Goal: Information Seeking & Learning: Learn about a topic

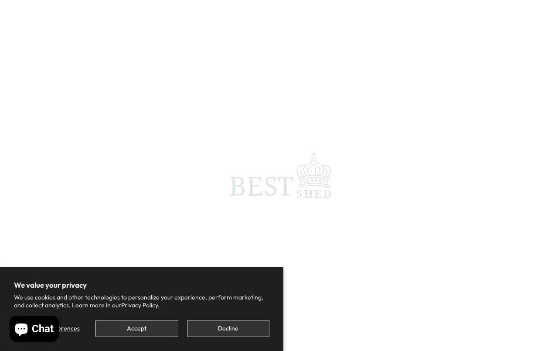
scroll to position [3, 0]
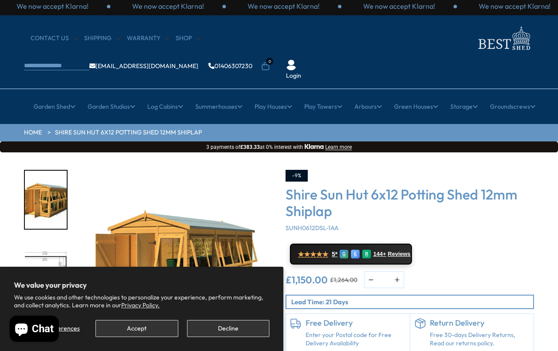
click at [127, 330] on button "Accept" at bounding box center [137, 328] width 82 height 17
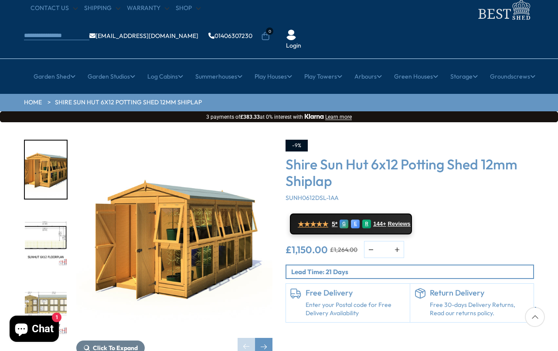
scroll to position [34, 0]
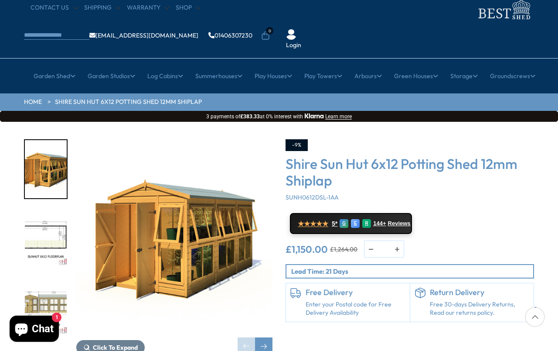
click at [53, 217] on img "2 / 9" at bounding box center [46, 237] width 42 height 58
click at [49, 223] on img "2 / 9" at bounding box center [46, 237] width 42 height 58
click at [48, 212] on img "2 / 9" at bounding box center [46, 237] width 42 height 58
click at [54, 280] on img "3 / 9" at bounding box center [46, 306] width 42 height 58
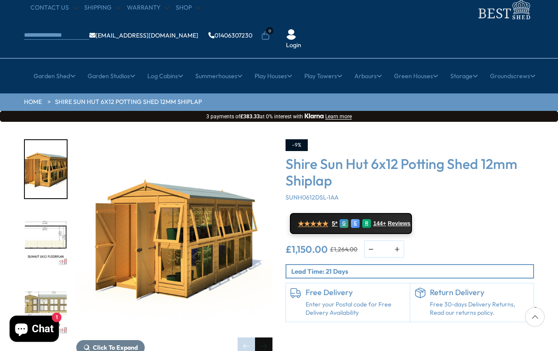
click at [268, 337] on div "Next slide" at bounding box center [263, 345] width 17 height 17
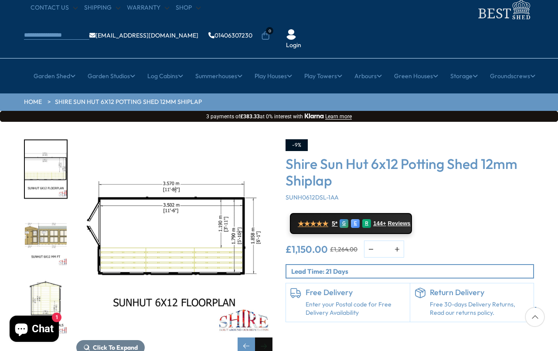
click at [268, 337] on div "Next slide" at bounding box center [263, 345] width 17 height 17
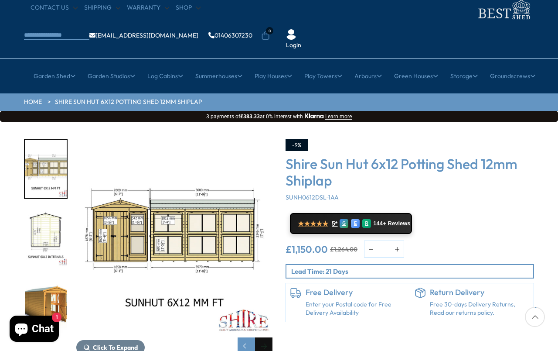
click at [268, 337] on div "Next slide" at bounding box center [263, 345] width 17 height 17
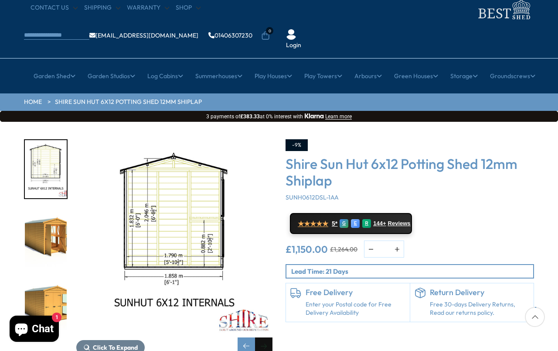
click at [268, 337] on div "Next slide" at bounding box center [263, 345] width 17 height 17
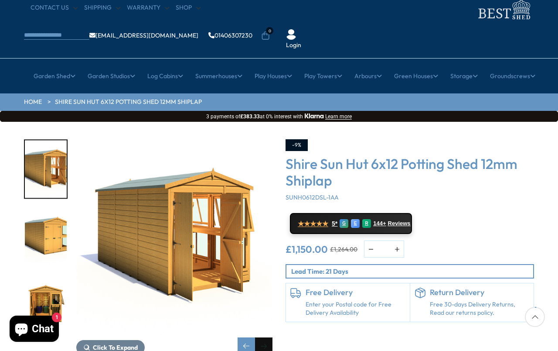
click at [268, 337] on div "Next slide" at bounding box center [263, 345] width 17 height 17
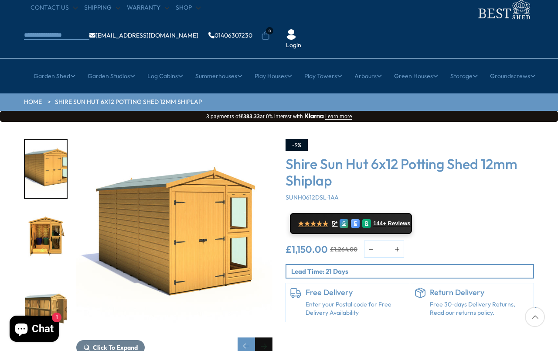
click at [268, 337] on div "Next slide" at bounding box center [263, 345] width 17 height 17
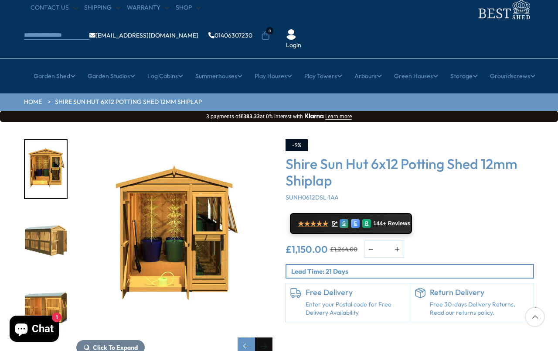
click at [268, 337] on div "Next slide" at bounding box center [263, 345] width 17 height 17
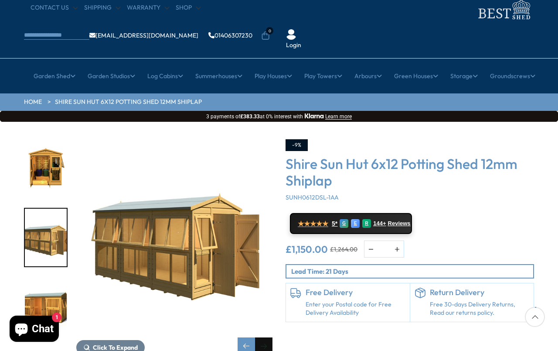
click at [268, 337] on div "Next slide" at bounding box center [263, 345] width 17 height 17
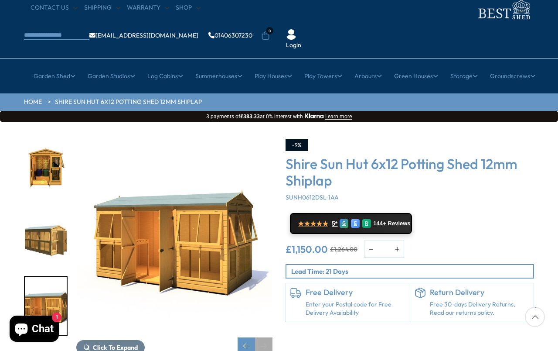
click at [268, 337] on div "Next slide" at bounding box center [263, 345] width 17 height 17
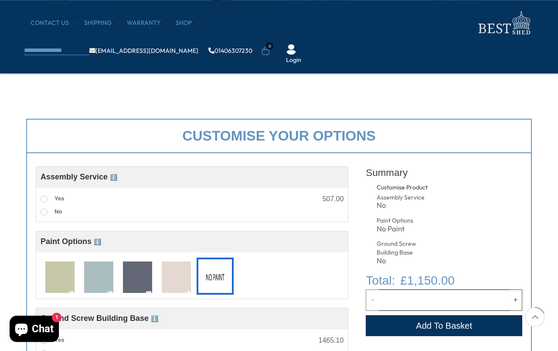
scroll to position [257, 0]
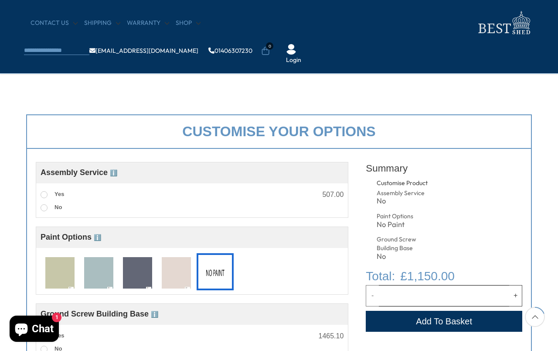
click at [137, 273] on img at bounding box center [137, 273] width 29 height 32
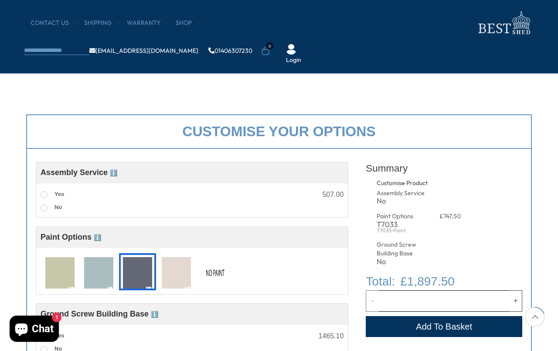
click at [179, 273] on img at bounding box center [176, 273] width 29 height 32
click at [218, 270] on img at bounding box center [215, 273] width 29 height 32
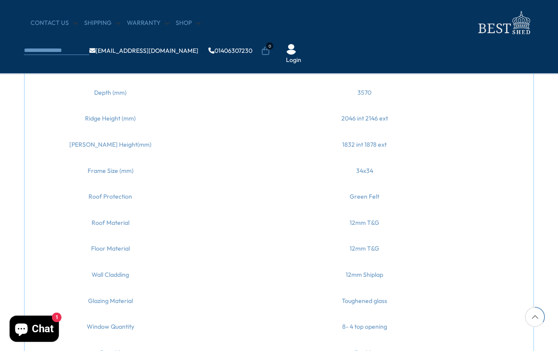
scroll to position [0, 0]
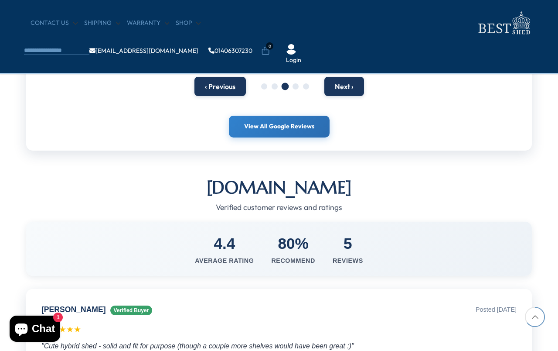
scroll to position [495, 0]
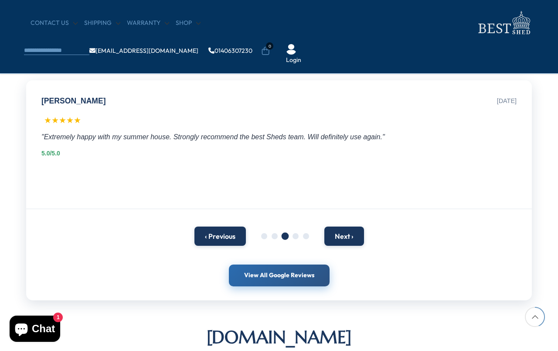
click at [285, 273] on link "View All Google Reviews" at bounding box center [279, 275] width 101 height 22
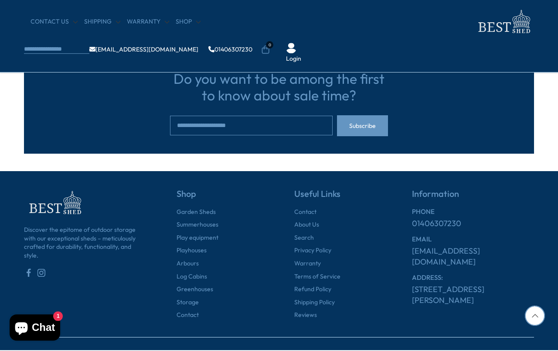
scroll to position [1130, 0]
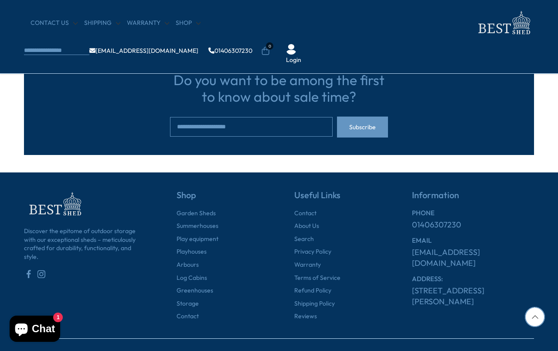
click at [30, 270] on icon at bounding box center [29, 274] width 4 height 8
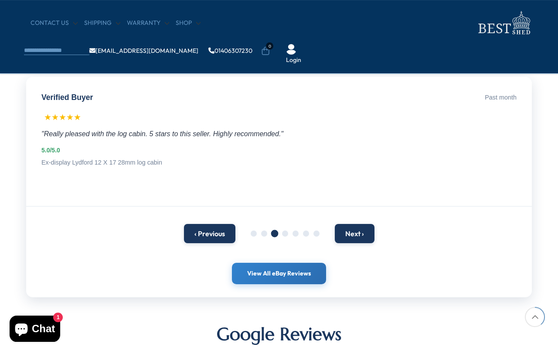
scroll to position [0, 0]
